Goal: Information Seeking & Learning: Learn about a topic

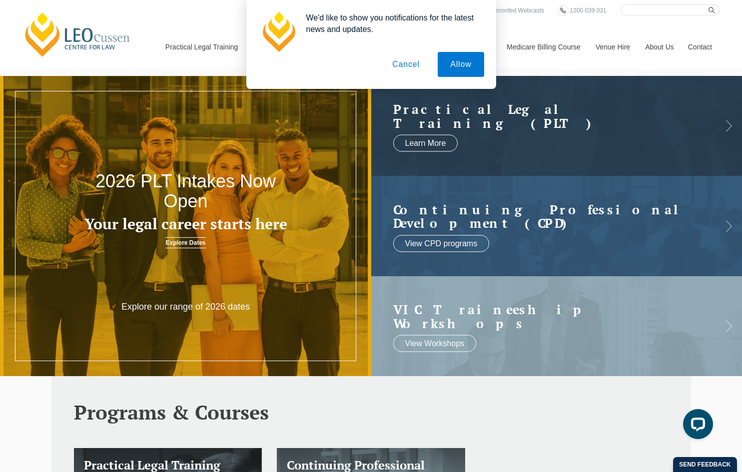
click at [406, 67] on button "Cancel" at bounding box center [406, 64] width 52 height 25
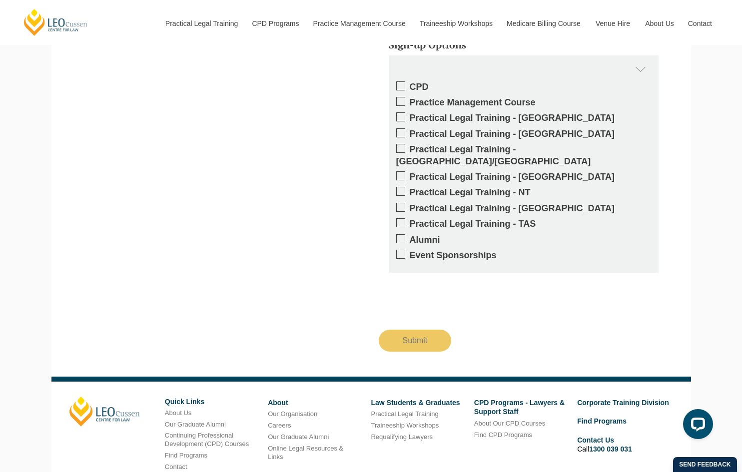
scroll to position [1699, 0]
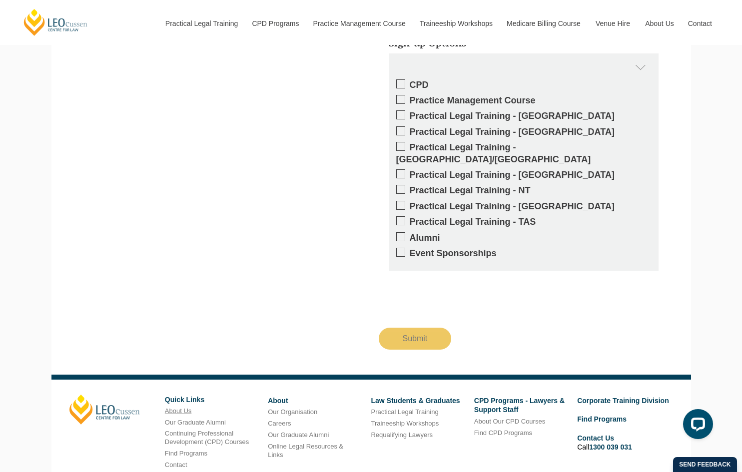
click at [177, 407] on link "About Us" at bounding box center [178, 410] width 26 height 7
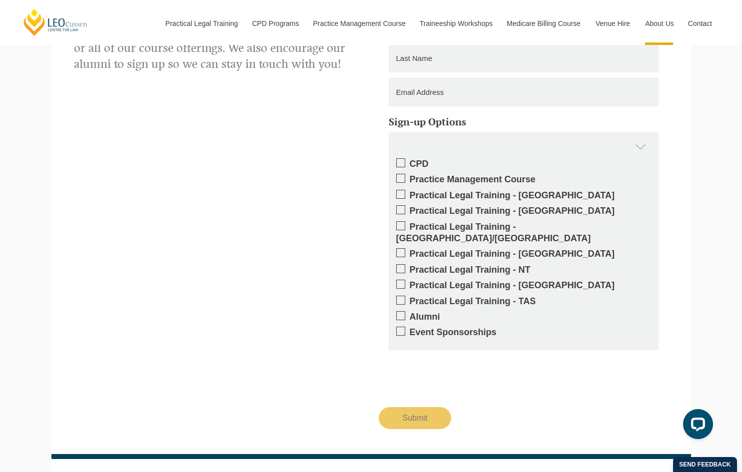
scroll to position [1350, 0]
